Goal: Find specific page/section: Find specific page/section

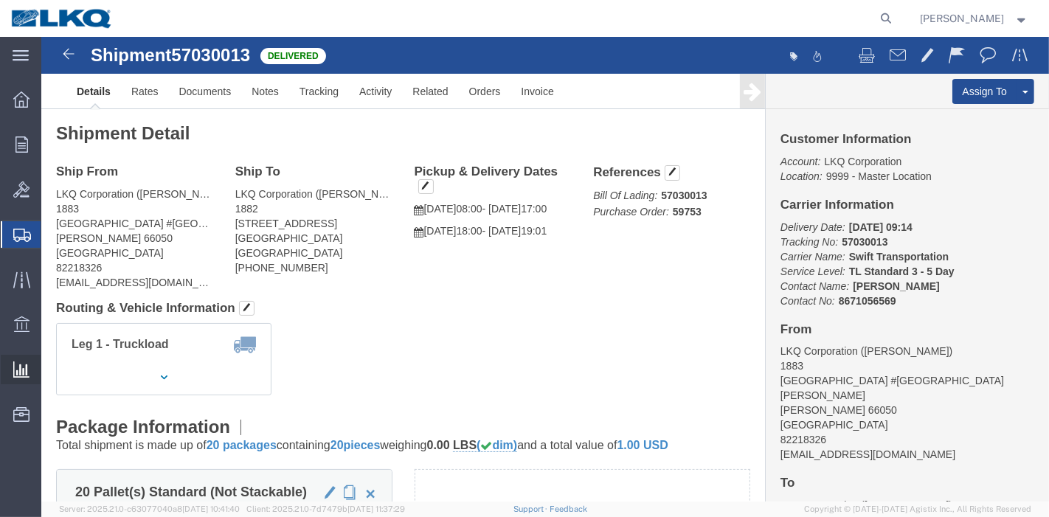
click at [0, 0] on span "Ad Hoc Reports" at bounding box center [0, 0] width 0 height 0
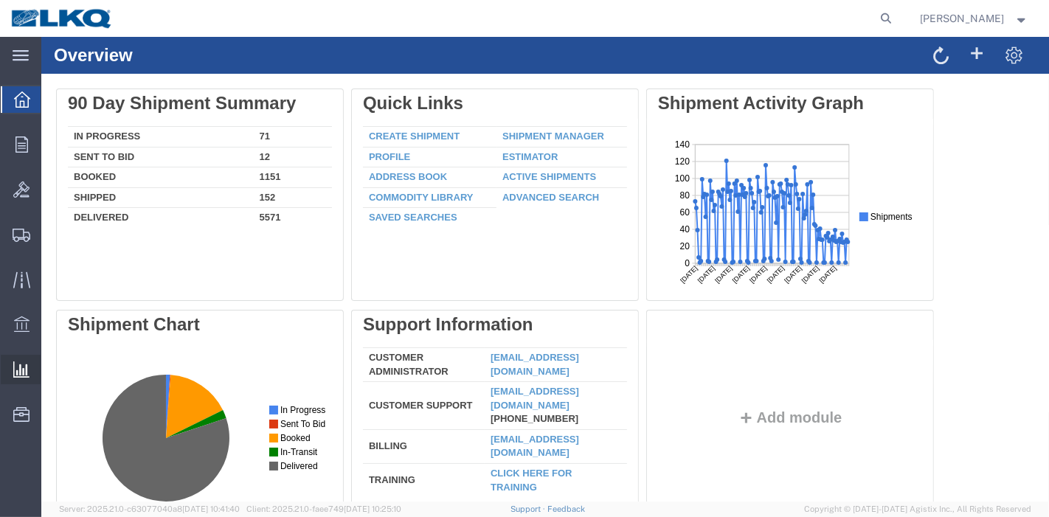
click at [0, 0] on span "Ad Hoc Reports" at bounding box center [0, 0] width 0 height 0
